Goal: Information Seeking & Learning: Understand process/instructions

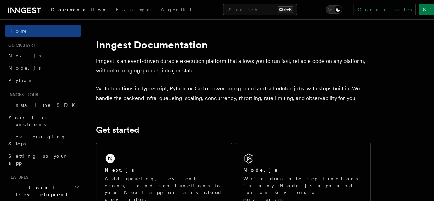
click at [29, 59] on link "Next.js" at bounding box center [42, 55] width 75 height 12
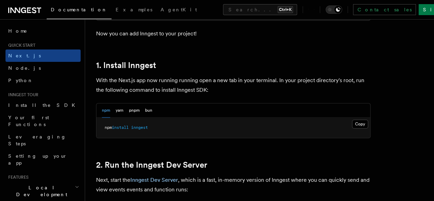
scroll to position [350, 0]
drag, startPoint x: 156, startPoint y: 135, endPoint x: 99, endPoint y: 134, distance: 57.0
click at [99, 134] on pre "npm install inngest" at bounding box center [233, 127] width 274 height 21
copy span "npm install inngest"
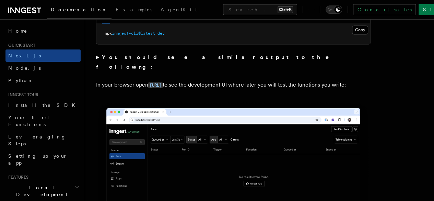
scroll to position [511, 0]
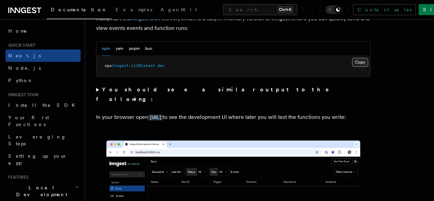
click at [352, 67] on button "Copy Copied" at bounding box center [360, 62] width 16 height 9
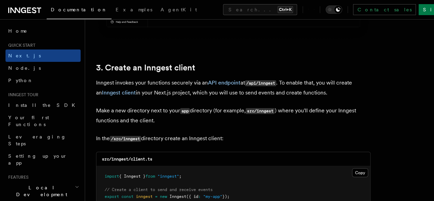
scroll to position [776, 0]
click at [352, 168] on button "Copy Copied" at bounding box center [360, 172] width 16 height 9
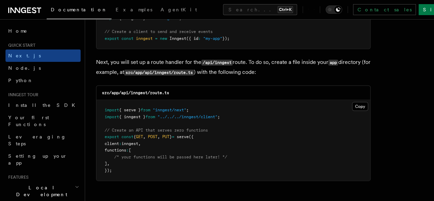
scroll to position [934, 0]
click at [352, 102] on button "Copy Copied" at bounding box center [360, 106] width 16 height 9
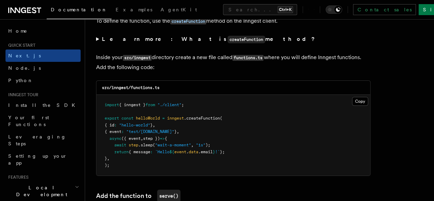
scroll to position [1194, 0]
click at [352, 96] on button "Copy Copied" at bounding box center [360, 100] width 16 height 9
